Goal: Register for event/course

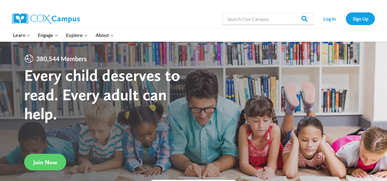
scroll to position [3, 0]
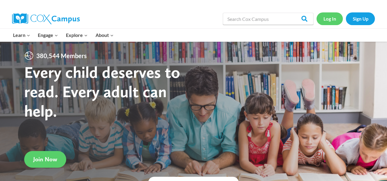
click at [334, 21] on link "Log In" at bounding box center [330, 18] width 26 height 12
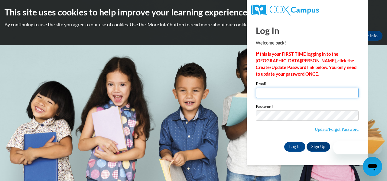
click at [261, 90] on input "Email" at bounding box center [307, 93] width 103 height 10
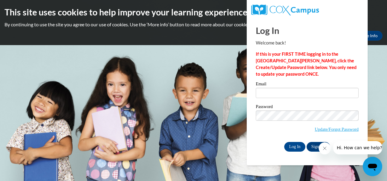
click at [324, 148] on icon "Close message from company" at bounding box center [324, 148] width 3 height 3
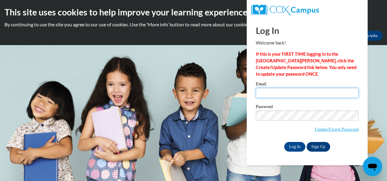
click at [271, 95] on input "Email" at bounding box center [307, 93] width 103 height 10
type input "lisha.peterson@rusd.org"
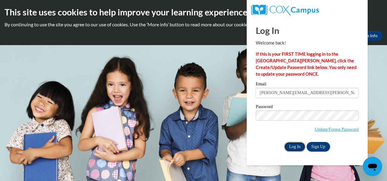
click at [295, 147] on input "Log In" at bounding box center [294, 147] width 21 height 10
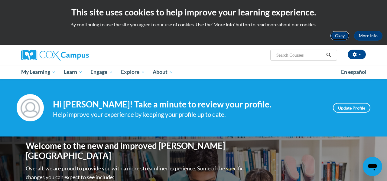
click at [340, 36] on button "Okay" at bounding box center [339, 36] width 19 height 10
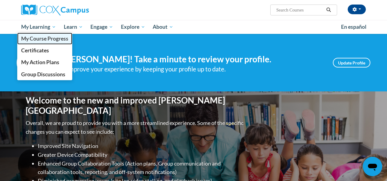
click at [57, 37] on span "My Course Progress" at bounding box center [44, 38] width 47 height 6
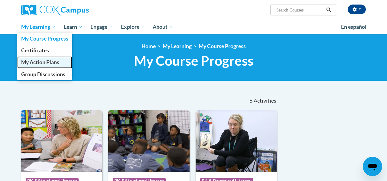
click at [45, 62] on span "My Action Plans" at bounding box center [40, 62] width 38 height 6
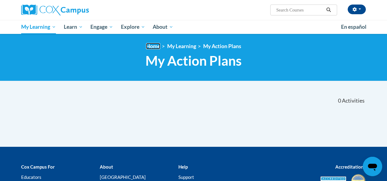
click at [152, 48] on link "Home" at bounding box center [153, 46] width 14 height 6
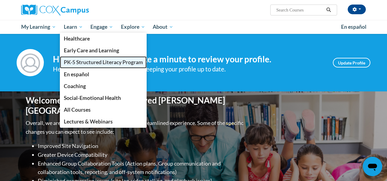
click at [110, 61] on span "PK-5 Structured Literacy Program" at bounding box center [103, 62] width 79 height 6
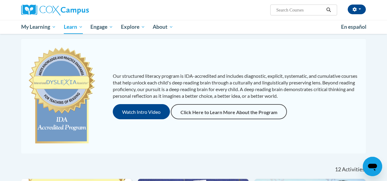
scroll to position [52, 0]
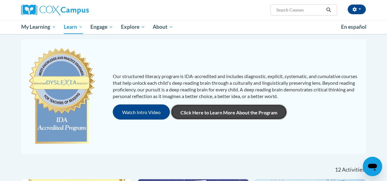
click at [228, 112] on link "Click Here to Learn More About the Program" at bounding box center [229, 111] width 116 height 15
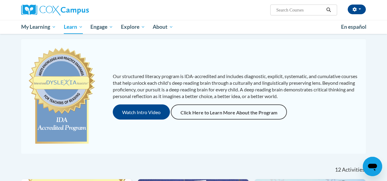
click at [194, 134] on div "Our structured literacy program is IDA-accredited and includes diagnostic, expl…" at bounding box center [194, 96] width 342 height 103
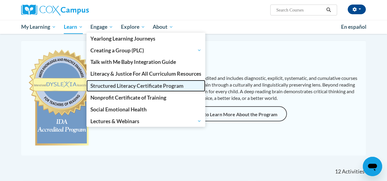
click at [133, 83] on span "Structured Literacy Certificate Program" at bounding box center [136, 86] width 93 height 6
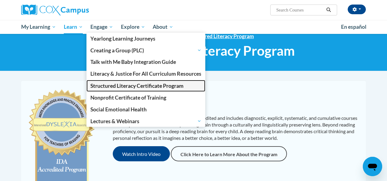
scroll to position [0, 0]
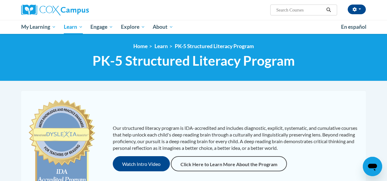
click at [339, 77] on div "<en>My Learning</en><fr>New fr_My Learning</fr><it>New it_My Learning</it><de>N…" at bounding box center [193, 57] width 387 height 47
click at [360, 9] on span "button" at bounding box center [360, 8] width 2 height 1
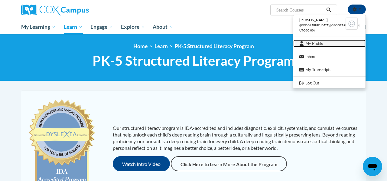
click at [328, 44] on link "My Profile" at bounding box center [329, 44] width 72 height 8
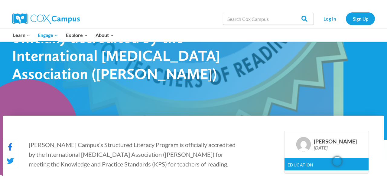
scroll to position [93, 0]
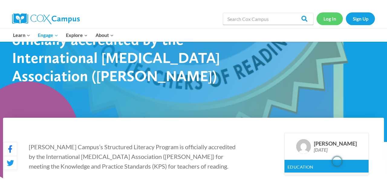
click at [333, 18] on link "Log In" at bounding box center [330, 18] width 26 height 12
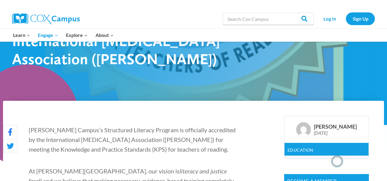
scroll to position [116, 0]
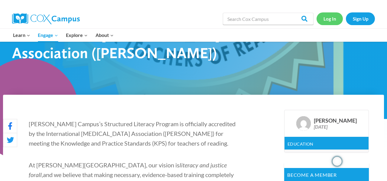
click at [334, 21] on link "Log In" at bounding box center [330, 18] width 26 height 12
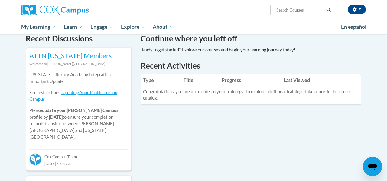
scroll to position [189, 0]
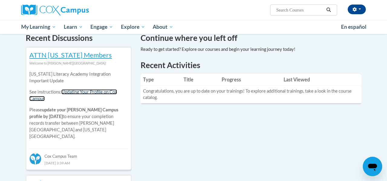
click at [103, 92] on link "Updating Your Profile on Cox Campus" at bounding box center [73, 95] width 88 height 12
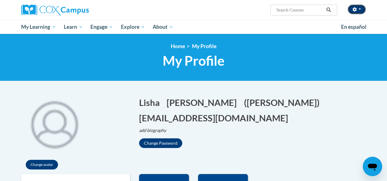
click at [360, 9] on span "button" at bounding box center [360, 8] width 2 height 1
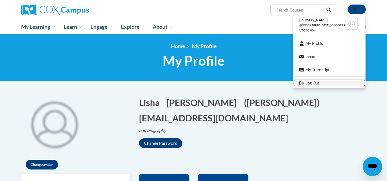
click at [326, 85] on link "Log Out" at bounding box center [329, 83] width 72 height 8
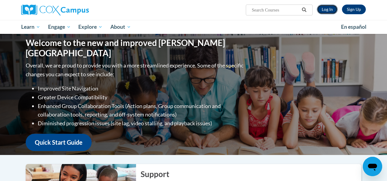
click at [326, 10] on link "Log In" at bounding box center [327, 10] width 21 height 10
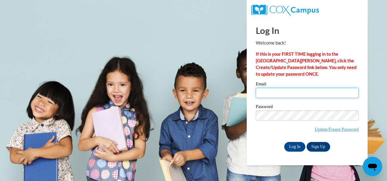
click at [263, 93] on input "Email" at bounding box center [307, 93] width 103 height 10
type input "lisha.peterson@rusd.org"
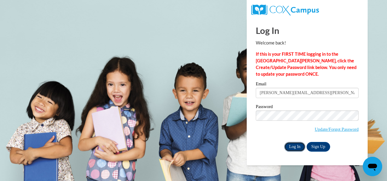
click at [296, 144] on input "Log In" at bounding box center [294, 147] width 21 height 10
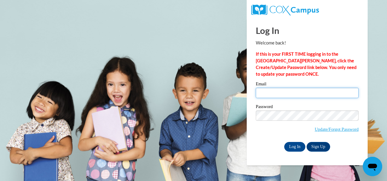
click at [274, 96] on input "Email" at bounding box center [307, 93] width 103 height 10
type input "lisha.peterson@rusd.org"
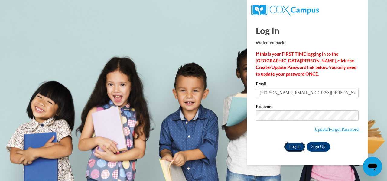
click at [296, 147] on input "Log In" at bounding box center [294, 147] width 21 height 10
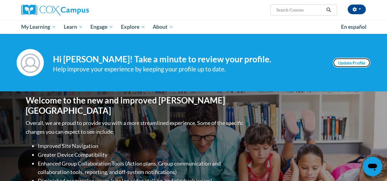
click at [347, 65] on link "Update Profile" at bounding box center [352, 63] width 38 height 10
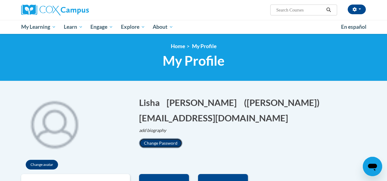
click at [169, 145] on button "Change Password" at bounding box center [160, 143] width 43 height 10
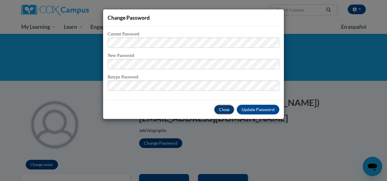
click at [227, 109] on button "Close" at bounding box center [224, 110] width 20 height 10
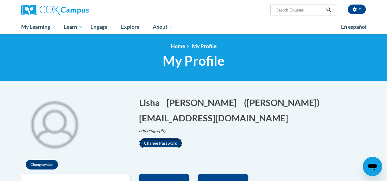
click at [161, 140] on button "Change Password" at bounding box center [160, 143] width 43 height 10
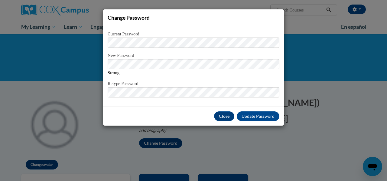
drag, startPoint x: 264, startPoint y: 126, endPoint x: 263, endPoint y: 122, distance: 4.1
click at [264, 126] on div "Change Password Current Password New Password Strong Retype Password Close Upda…" at bounding box center [193, 90] width 387 height 181
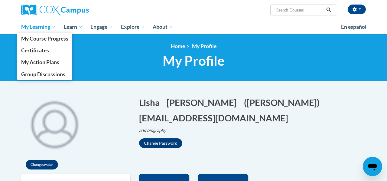
click at [44, 27] on span "My Learning" at bounding box center [38, 26] width 35 height 7
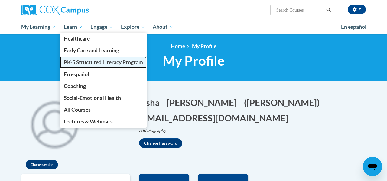
click at [87, 61] on span "PK-5 Structured Literacy Program" at bounding box center [103, 62] width 79 height 6
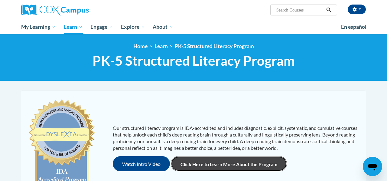
click at [217, 160] on link "Click Here to Learn More About the Program" at bounding box center [229, 163] width 116 height 15
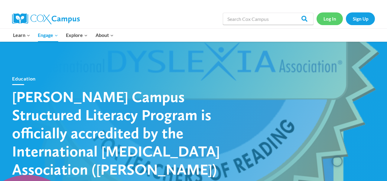
click at [331, 18] on link "Log In" at bounding box center [330, 18] width 26 height 12
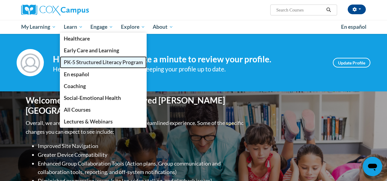
click at [81, 63] on span "PK-5 Structured Literacy Program" at bounding box center [103, 62] width 79 height 6
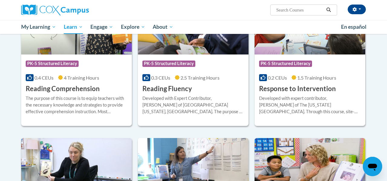
scroll to position [556, 0]
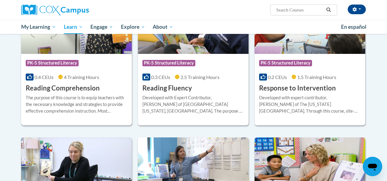
click at [60, 86] on h3 "Reading Comprehension" at bounding box center [63, 87] width 74 height 9
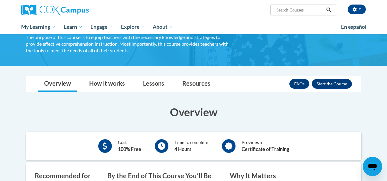
scroll to position [48, 0]
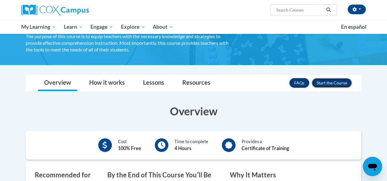
click at [325, 81] on button "Enroll" at bounding box center [332, 83] width 40 height 10
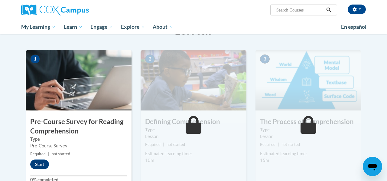
scroll to position [109, 0]
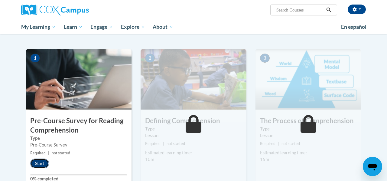
click at [41, 159] on button "Start" at bounding box center [39, 163] width 19 height 10
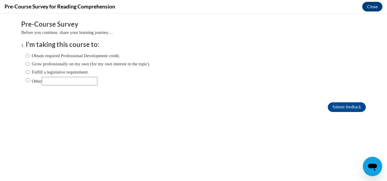
scroll to position [0, 0]
click at [29, 55] on input "Obtain required Professional Development credit." at bounding box center [28, 55] width 4 height 7
radio input "true"
click at [336, 106] on input "Submit feedback" at bounding box center [347, 107] width 38 height 10
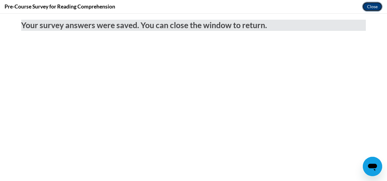
click at [374, 9] on button "Close" at bounding box center [372, 7] width 20 height 10
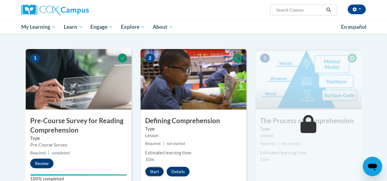
click at [156, 171] on button "Start" at bounding box center [154, 172] width 19 height 10
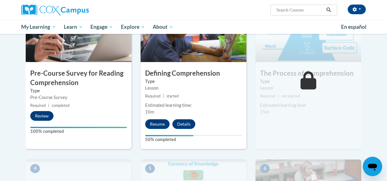
scroll to position [157, 0]
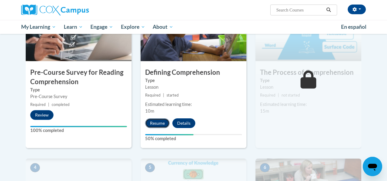
click at [156, 122] on button "Resume" at bounding box center [157, 123] width 24 height 10
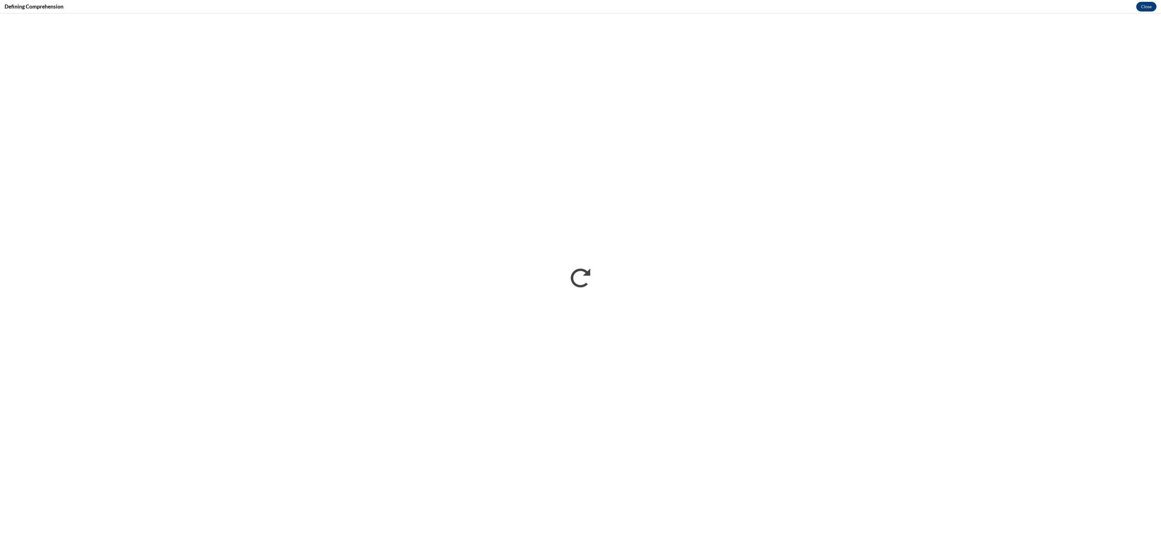
scroll to position [0, 0]
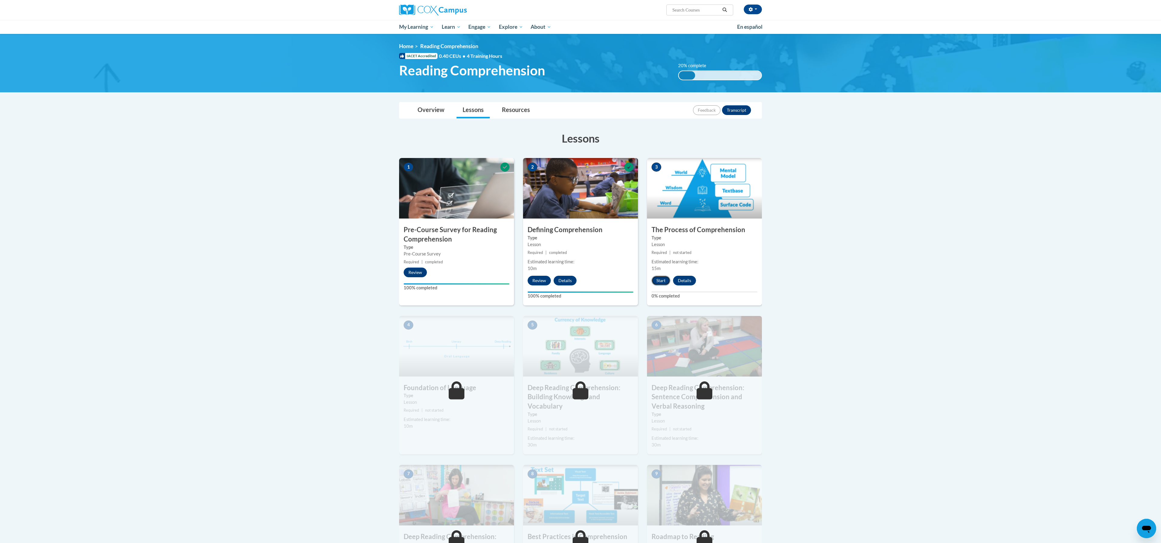
click at [663, 278] on button "Start" at bounding box center [661, 281] width 19 height 10
